Goal: Information Seeking & Learning: Learn about a topic

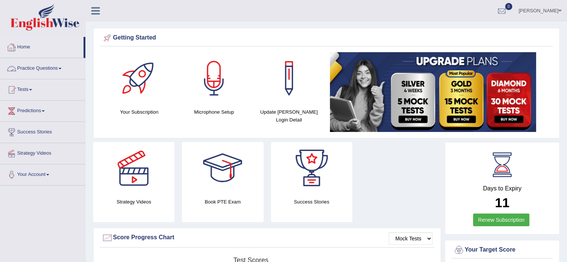
click at [60, 66] on link "Practice Questions" at bounding box center [42, 67] width 85 height 19
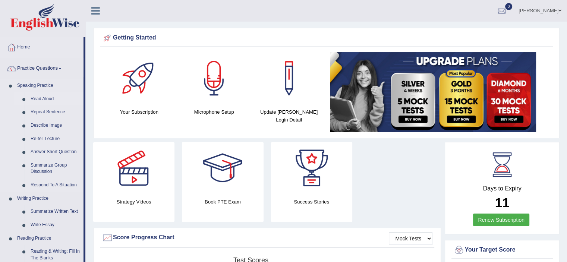
click at [49, 96] on link "Read Aloud" at bounding box center [55, 98] width 56 height 13
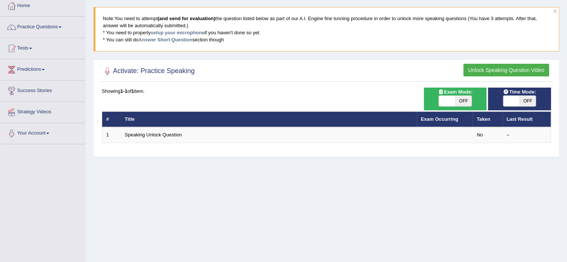
scroll to position [42, 0]
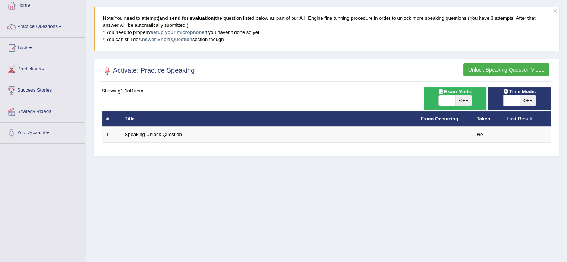
click at [567, 97] on html "Toggle navigation Home Practice Questions Speaking Practice Read Aloud Repeat S…" at bounding box center [283, 89] width 567 height 262
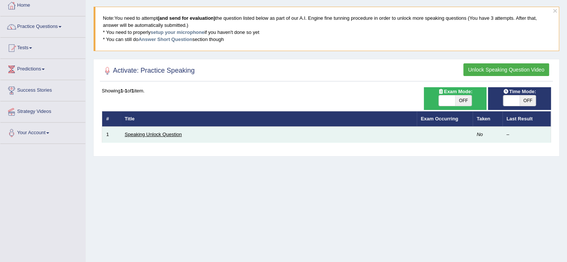
click at [169, 135] on link "Speaking Unlock Question" at bounding box center [153, 135] width 57 height 6
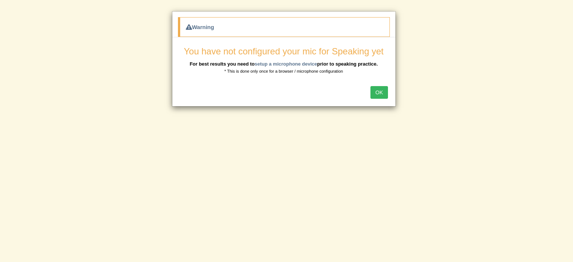
click at [380, 91] on button "OK" at bounding box center [378, 92] width 17 height 13
